Goal: Entertainment & Leisure: Consume media (video, audio)

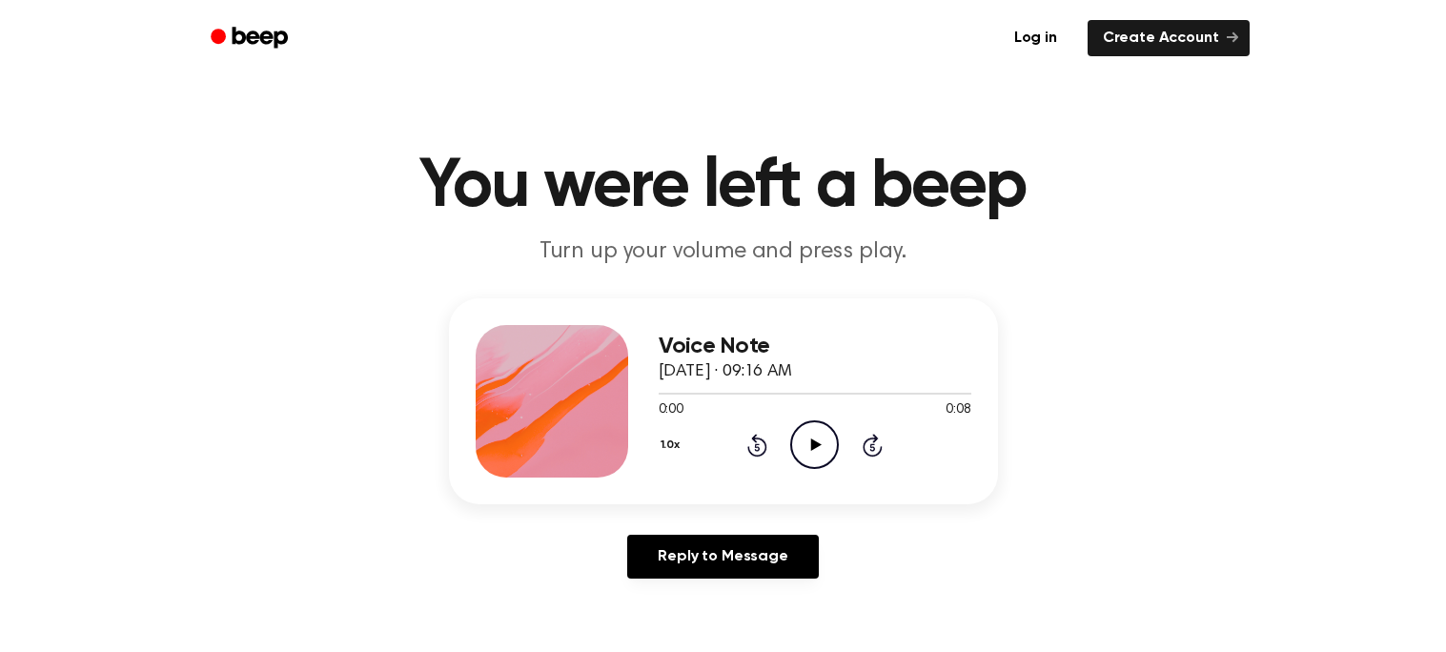
click at [816, 449] on icon "Play Audio" at bounding box center [814, 444] width 49 height 49
click at [815, 441] on icon at bounding box center [816, 444] width 10 height 12
click at [807, 460] on icon "Play Audio" at bounding box center [814, 444] width 49 height 49
click at [805, 435] on icon "Play Audio" at bounding box center [814, 444] width 49 height 49
click at [806, 434] on icon "Play Audio" at bounding box center [814, 444] width 49 height 49
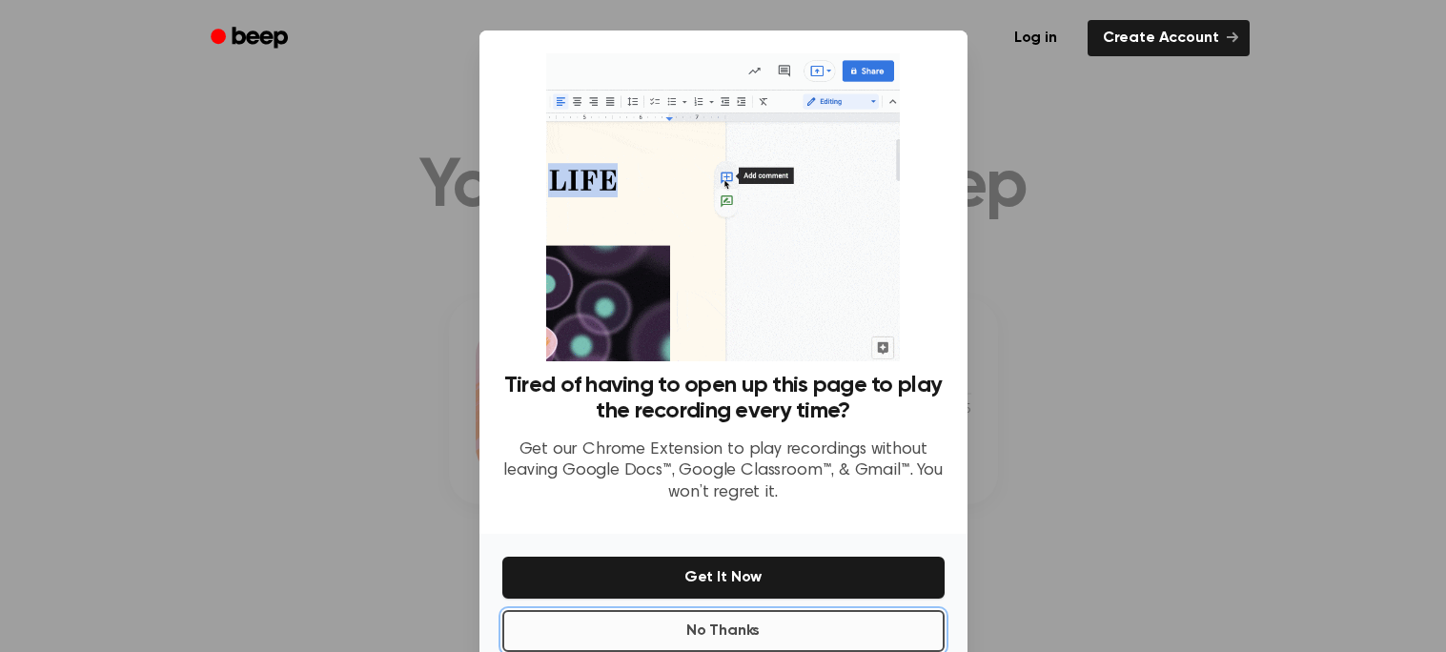
click at [714, 617] on button "No Thanks" at bounding box center [723, 631] width 442 height 42
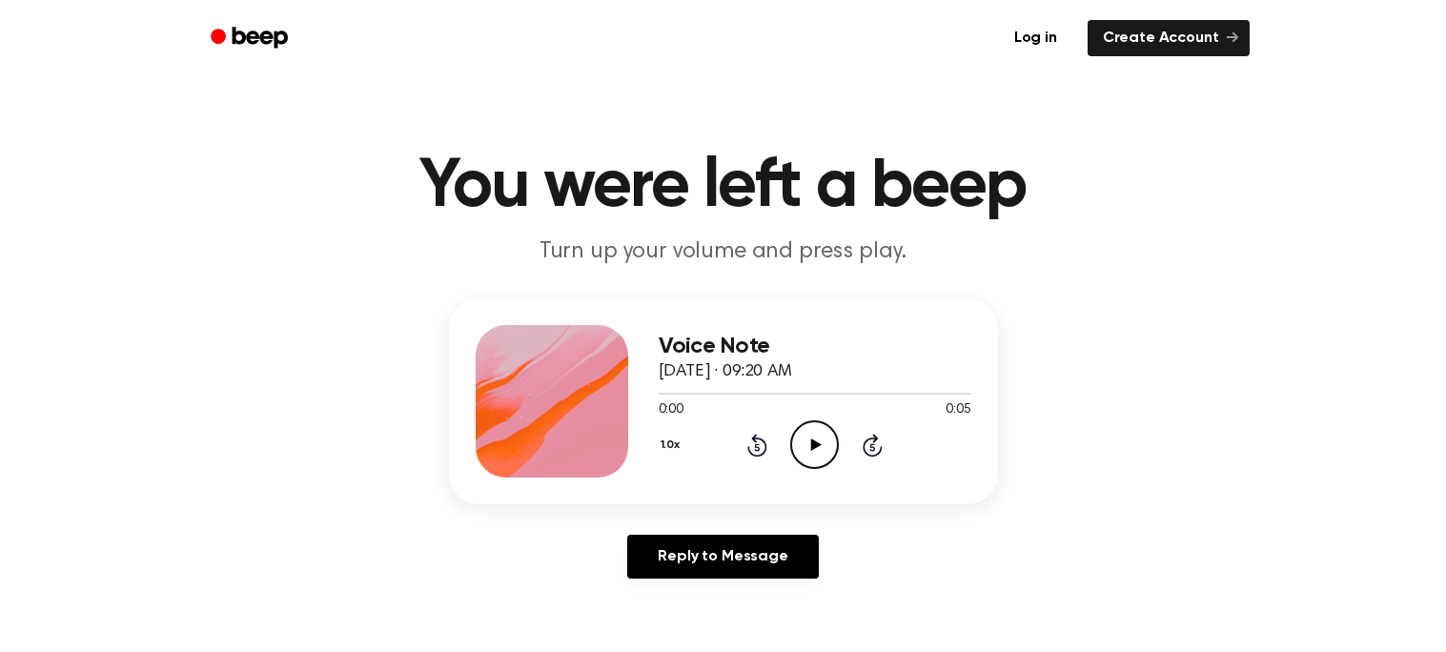
click at [814, 444] on icon at bounding box center [816, 444] width 10 height 12
click at [814, 448] on icon at bounding box center [816, 444] width 10 height 12
click at [805, 447] on icon "Play Audio" at bounding box center [814, 444] width 49 height 49
click at [823, 436] on icon "Play Audio" at bounding box center [814, 444] width 49 height 49
click at [811, 440] on icon at bounding box center [816, 444] width 10 height 12
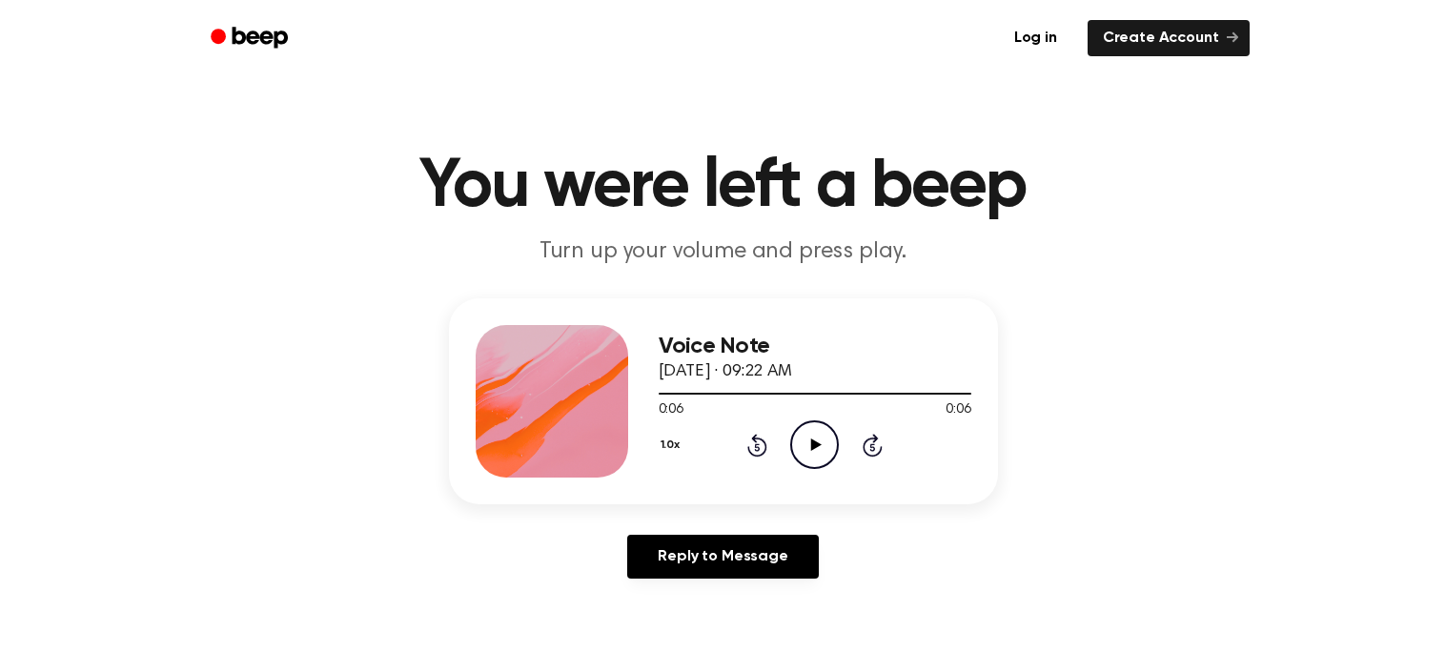
click at [814, 459] on icon "Play Audio" at bounding box center [814, 444] width 49 height 49
click at [822, 431] on icon "Play Audio" at bounding box center [814, 444] width 49 height 49
click at [805, 424] on icon "Play Audio" at bounding box center [814, 444] width 49 height 49
click at [809, 436] on icon "Play Audio" at bounding box center [814, 444] width 49 height 49
click at [799, 434] on icon "Play Audio" at bounding box center [814, 444] width 49 height 49
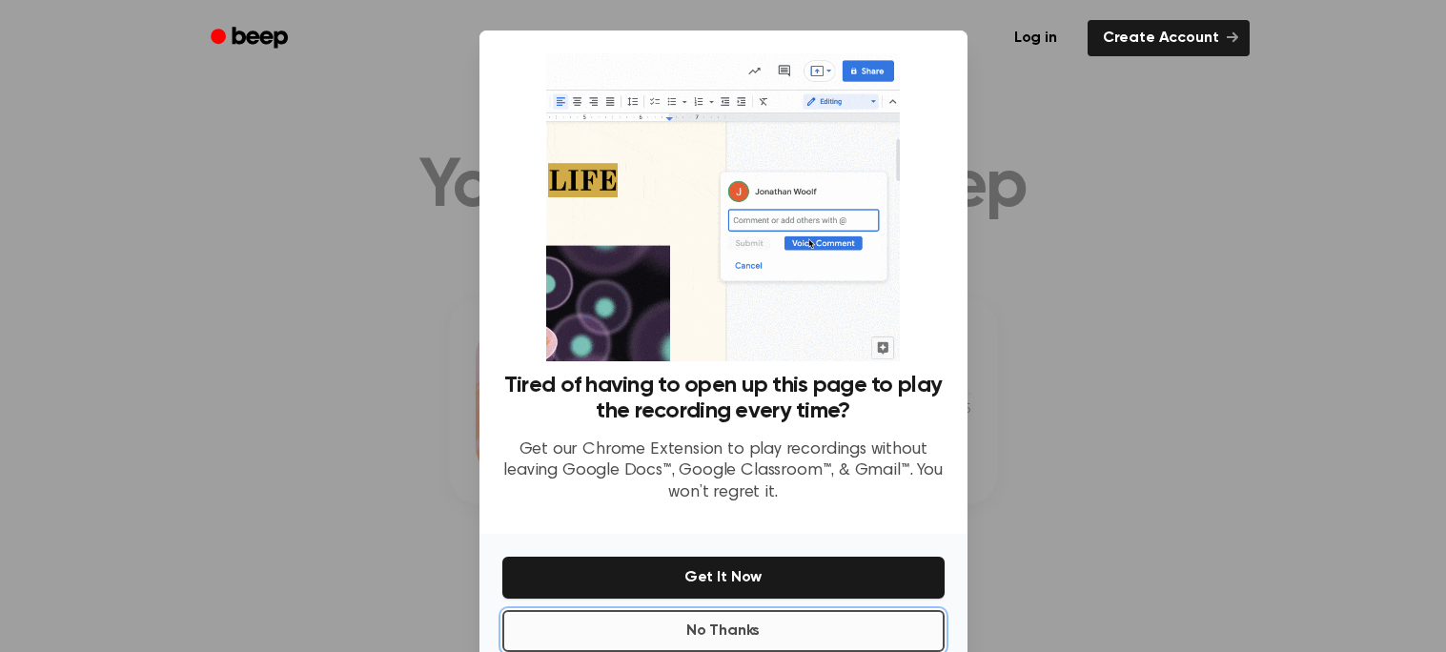
click at [616, 626] on button "No Thanks" at bounding box center [723, 631] width 442 height 42
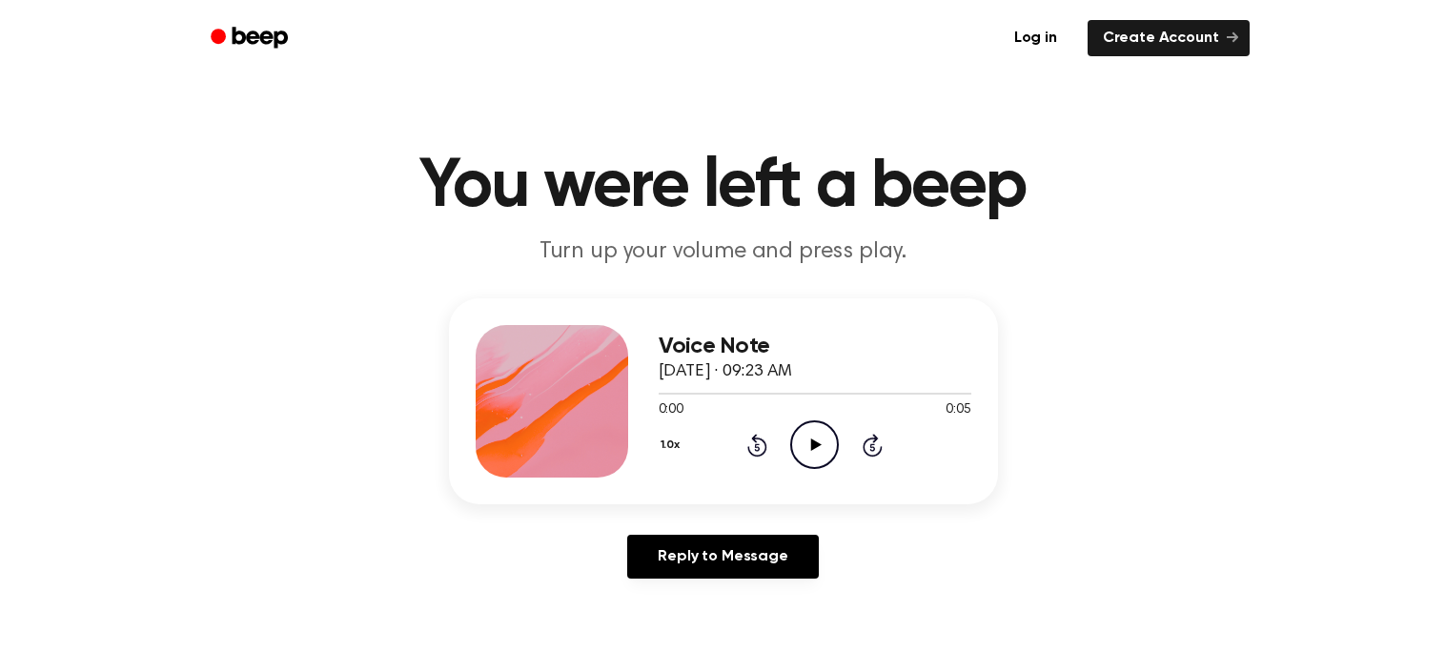
click at [822, 439] on icon "Play Audio" at bounding box center [814, 444] width 49 height 49
click at [812, 435] on icon "Play Audio" at bounding box center [814, 444] width 49 height 49
